Goal: Find specific page/section: Find specific page/section

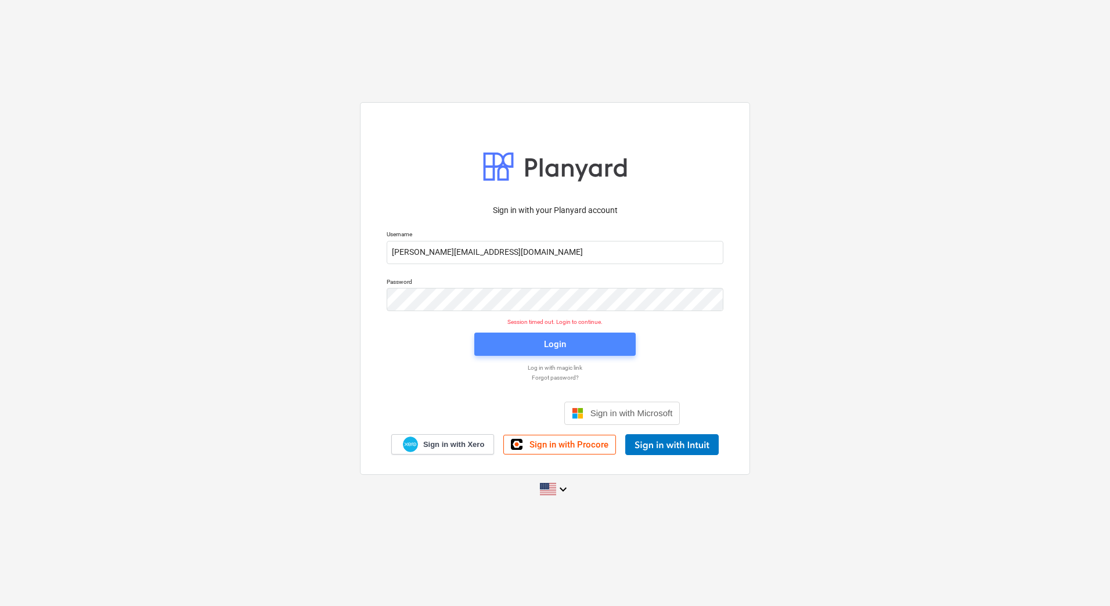
click at [553, 336] on button "Login" at bounding box center [554, 344] width 161 height 23
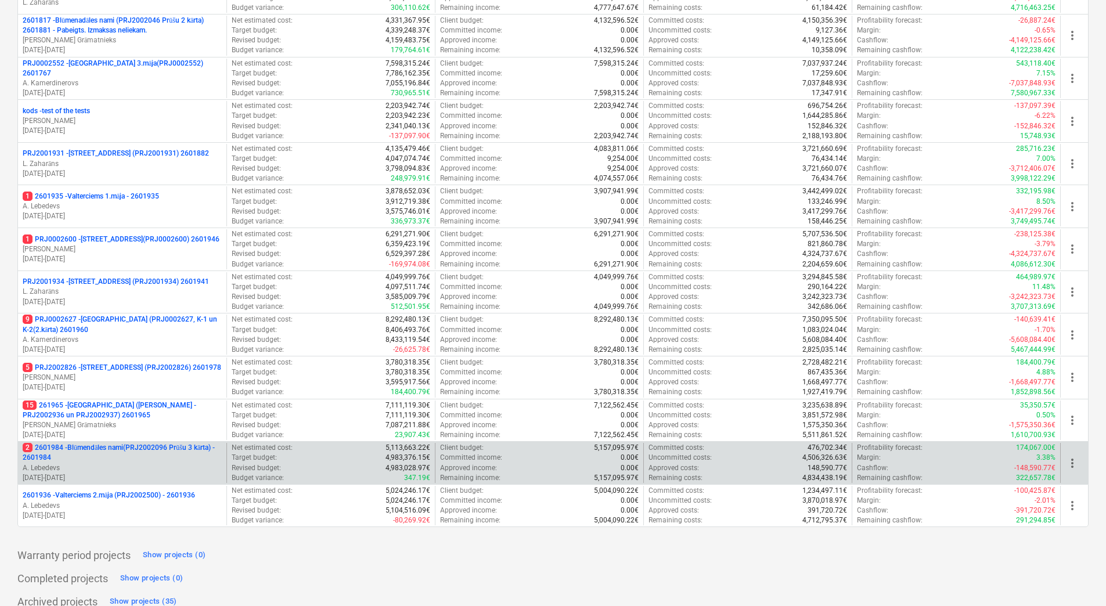
scroll to position [316, 0]
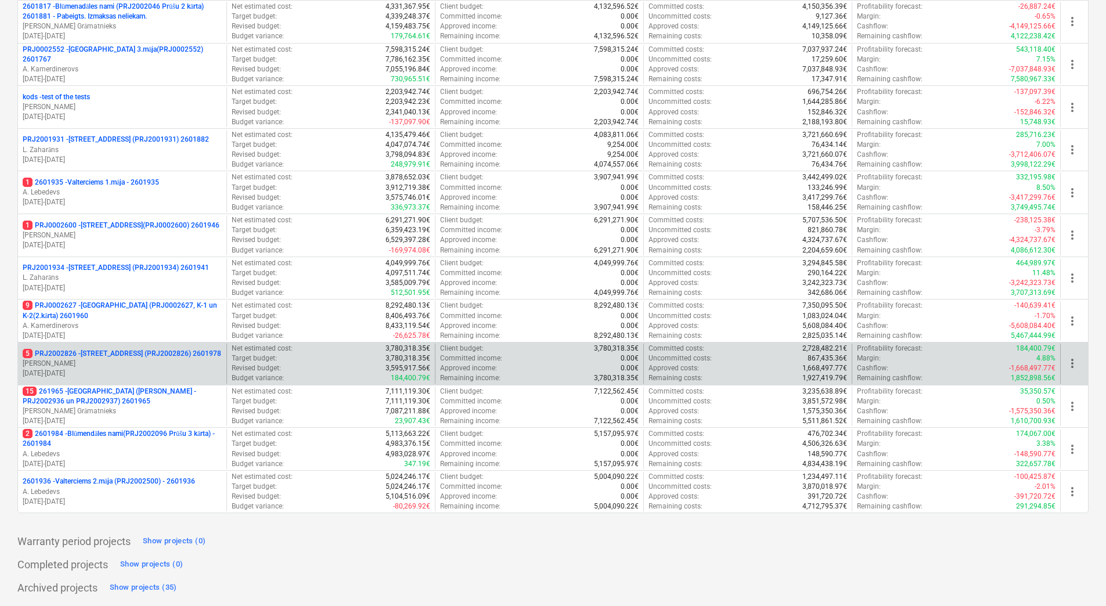
click at [118, 354] on p "5 PRJ2002826 - [STREET_ADDRESS] (PRJ2002826) 2601978" at bounding box center [122, 354] width 199 height 10
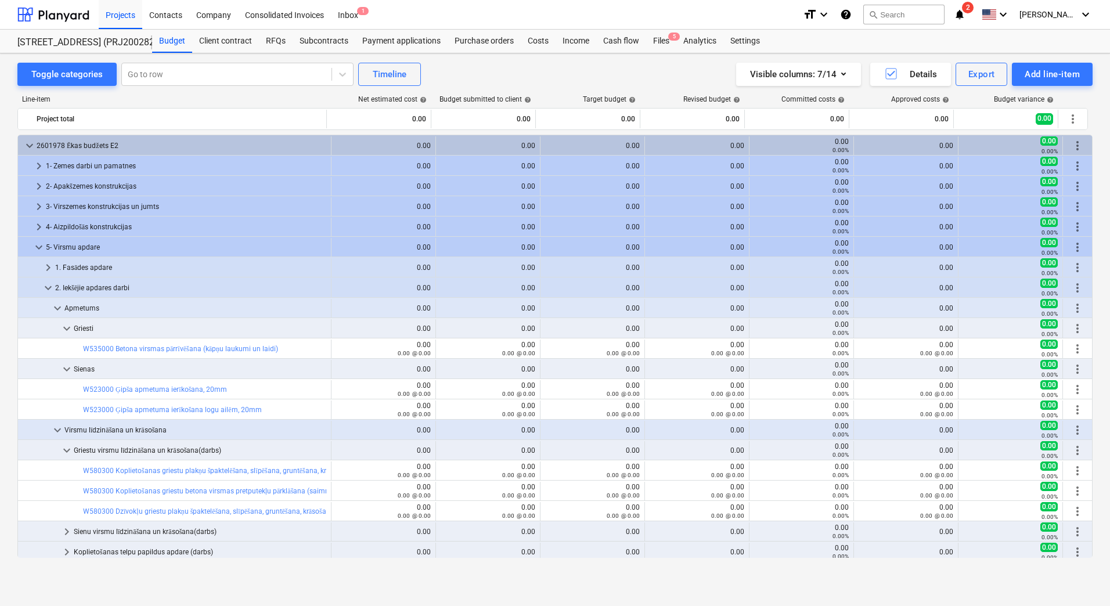
scroll to position [207, 0]
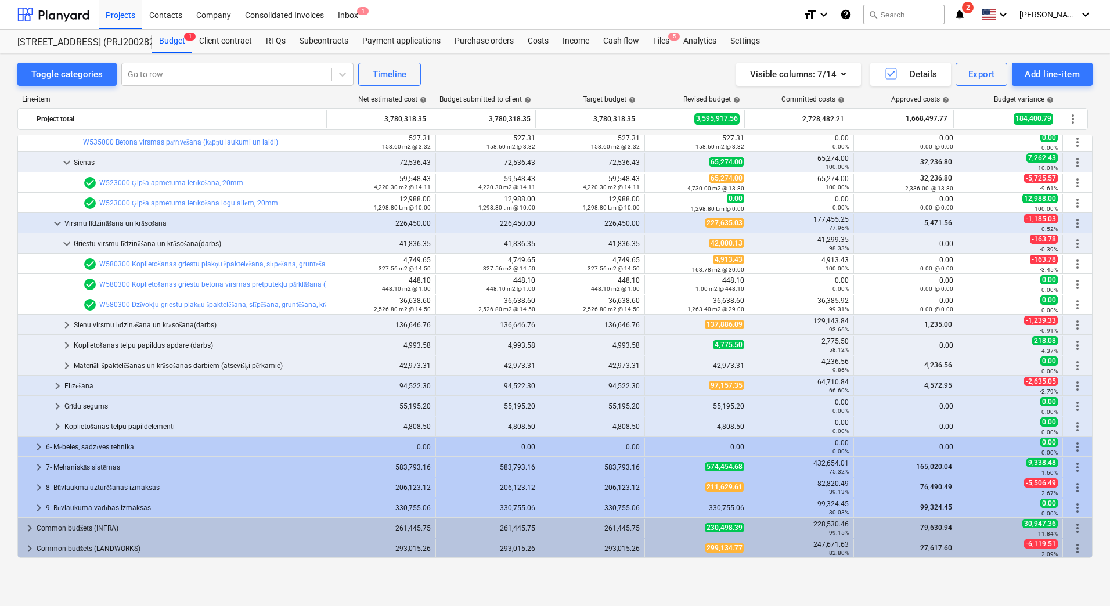
click at [10, 210] on div "Toggle categories Go to row Timeline Visible columns : 7/14 Details Export Add …" at bounding box center [555, 317] width 1110 height 528
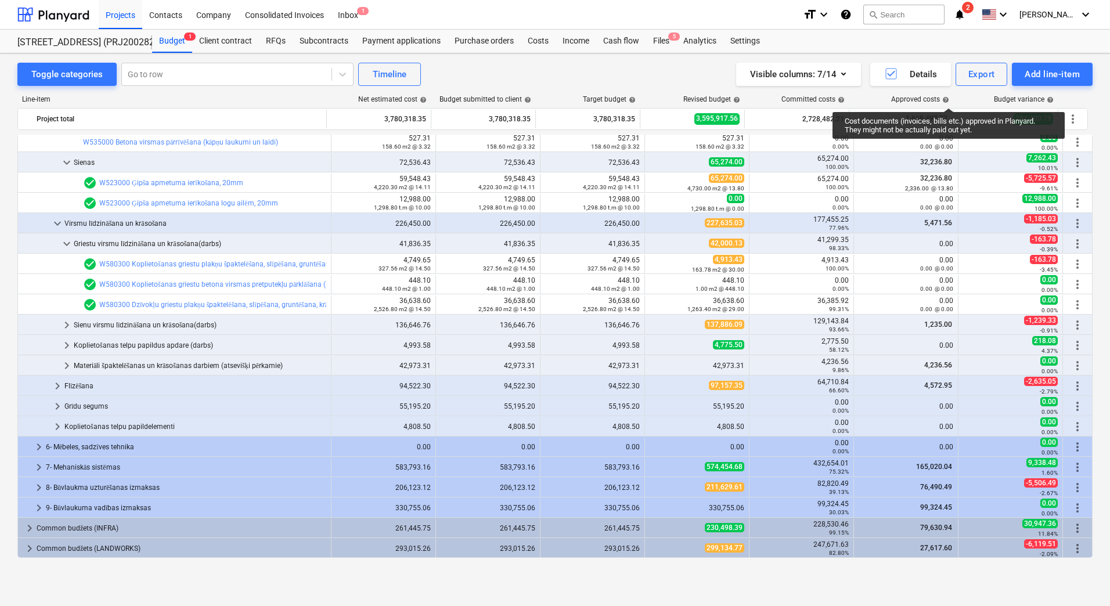
click at [12, 299] on div "Toggle categories Go to row Timeline Visible columns : 7/14 Details Export Add …" at bounding box center [555, 317] width 1110 height 528
click at [8, 329] on div "Toggle categories Go to row Timeline Visible columns : 7/14 Details Export Add …" at bounding box center [555, 317] width 1110 height 528
click at [8, 367] on div "Toggle categories Go to row Timeline Visible columns : 7/14 Details Export Add …" at bounding box center [555, 317] width 1110 height 528
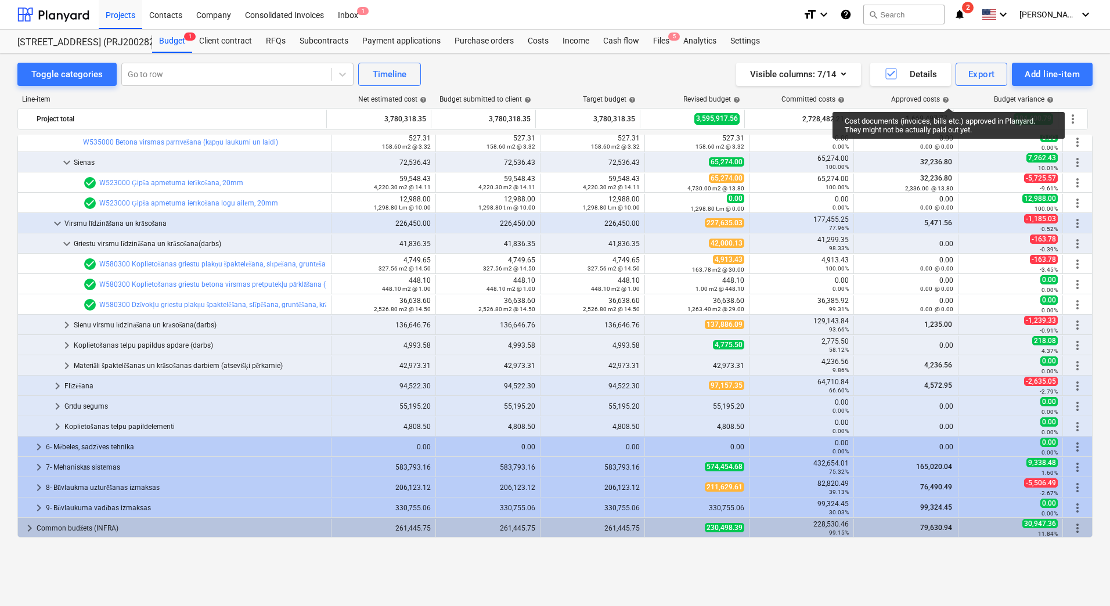
scroll to position [149, 0]
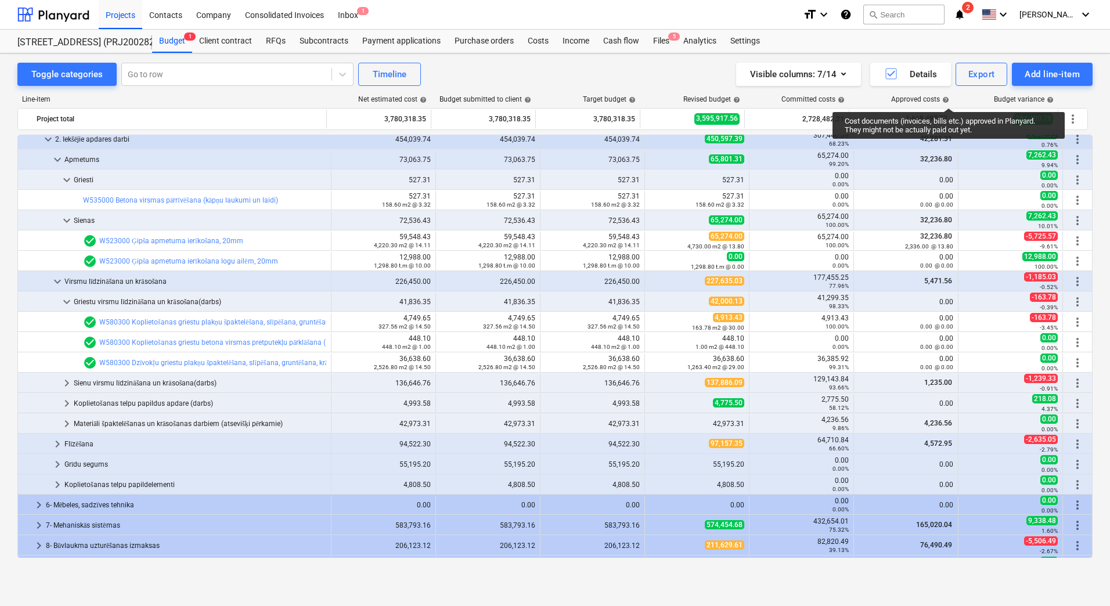
click at [12, 360] on div "Toggle categories Go to row Timeline Visible columns : 7/14 Details Export Add …" at bounding box center [555, 317] width 1110 height 528
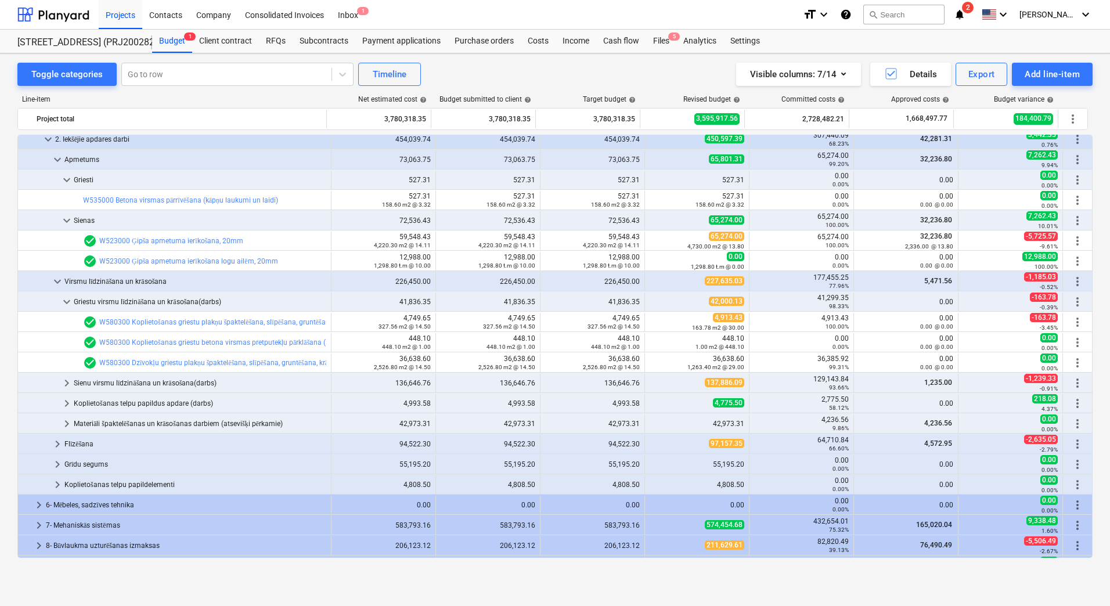
click at [706, 75] on div "Visible columns : 7/14 Details Export Add line-item" at bounding box center [836, 74] width 512 height 23
click at [1, 275] on div "Toggle categories Go to row Timeline Visible columns : 7/14 Details Export Add …" at bounding box center [555, 317] width 1110 height 528
click at [547, 75] on div "Toggle categories Go to row Timeline Visible columns : 7/14 Details Export Add …" at bounding box center [554, 74] width 1075 height 23
click at [466, 71] on div "Toggle categories Go to row Timeline Visible columns : 7/14 Details Export Add …" at bounding box center [554, 74] width 1075 height 23
click at [544, 71] on div "Toggle categories Go to row Timeline Visible columns : 7/14 Details Export Add …" at bounding box center [554, 74] width 1075 height 23
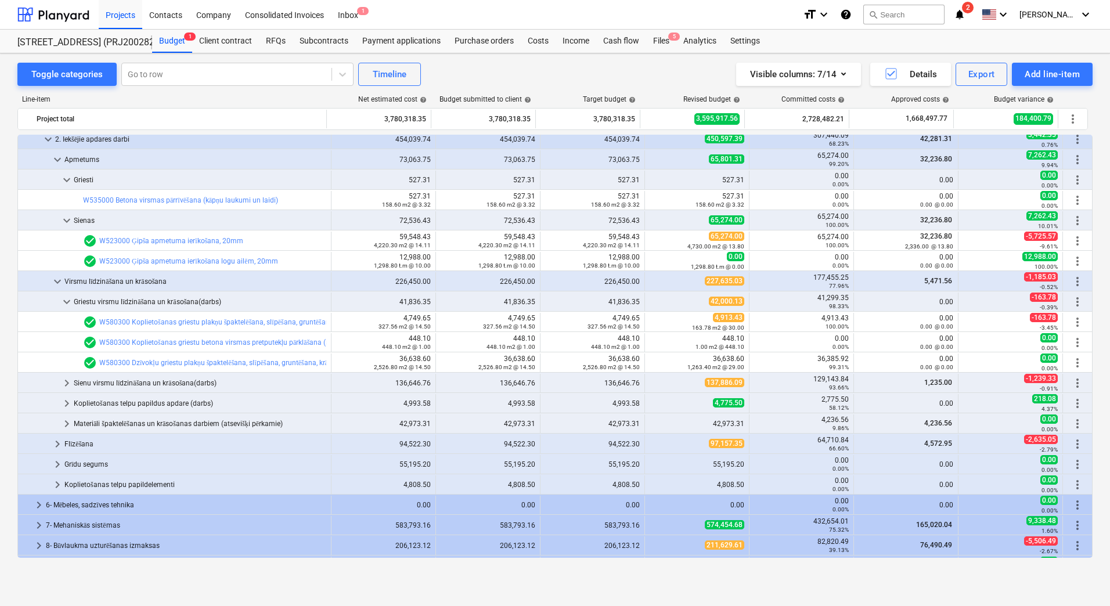
click at [8, 513] on div "Toggle categories Go to row Timeline Visible columns : 7/14 Details Export Add …" at bounding box center [555, 317] width 1110 height 528
click at [524, 73] on div "Toggle categories Go to row Timeline Visible columns : 7/14 Details Export Add …" at bounding box center [554, 74] width 1075 height 23
click at [287, 594] on div "Toggle categories Go to row Timeline Visible columns : 7/14 Details Export Add …" at bounding box center [555, 329] width 1110 height 553
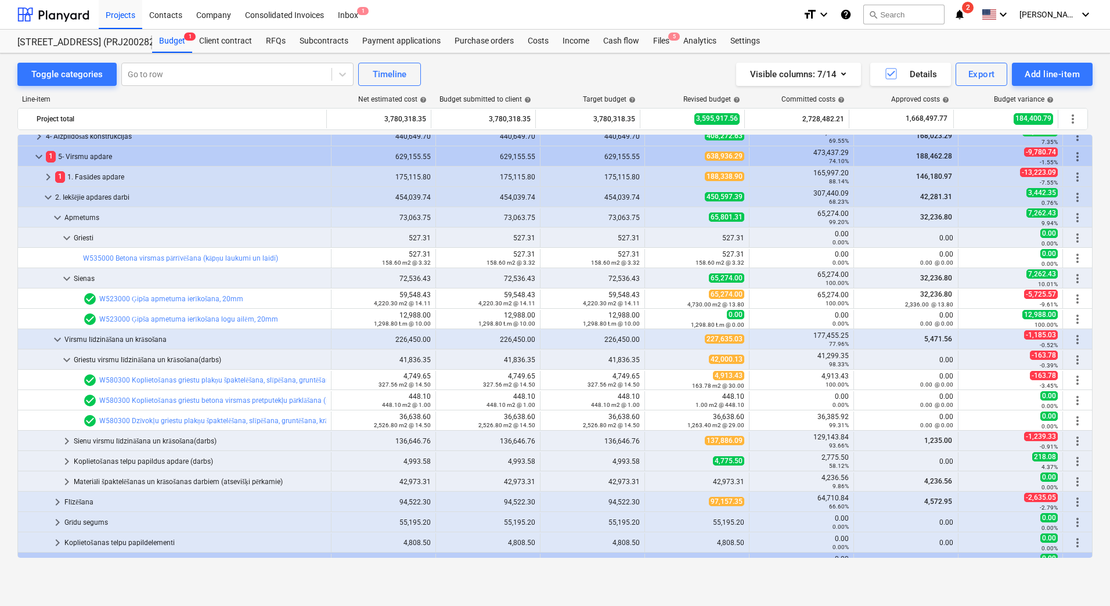
scroll to position [0, 0]
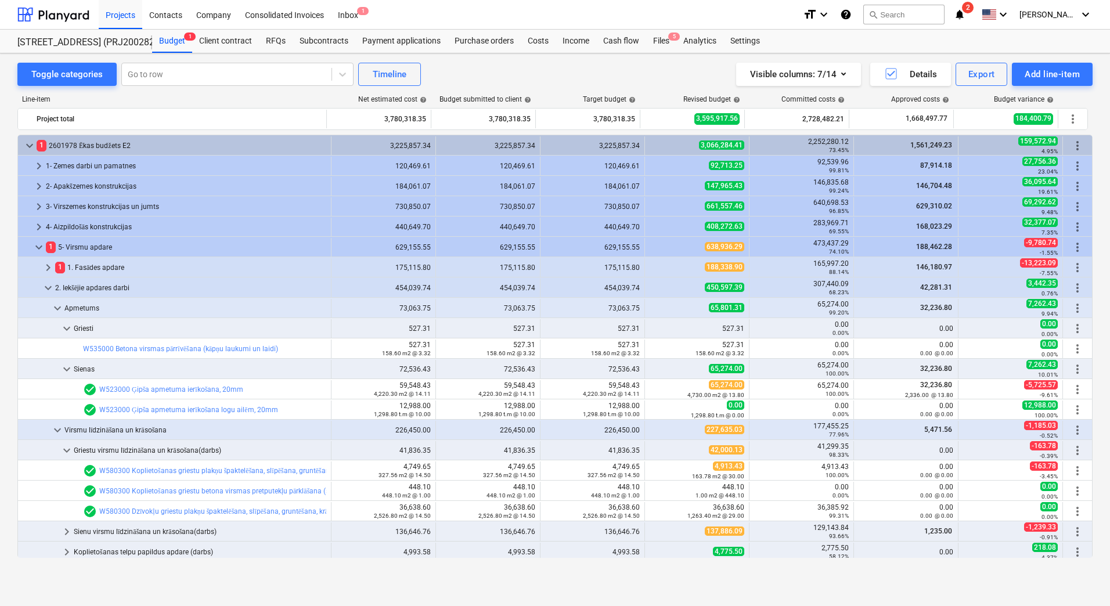
click at [2, 326] on div "Toggle categories Go to row Timeline Visible columns : 7/14 Details Export Add …" at bounding box center [555, 317] width 1110 height 528
